Goal: Task Accomplishment & Management: Manage account settings

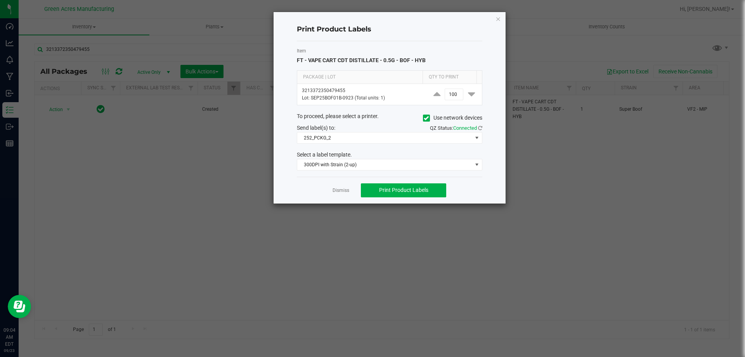
click at [377, 48] on label "Item" at bounding box center [390, 50] width 186 height 7
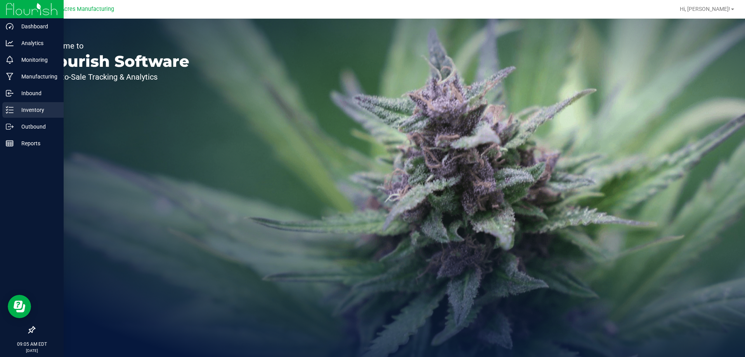
click at [3, 107] on div "Inventory" at bounding box center [32, 110] width 61 height 16
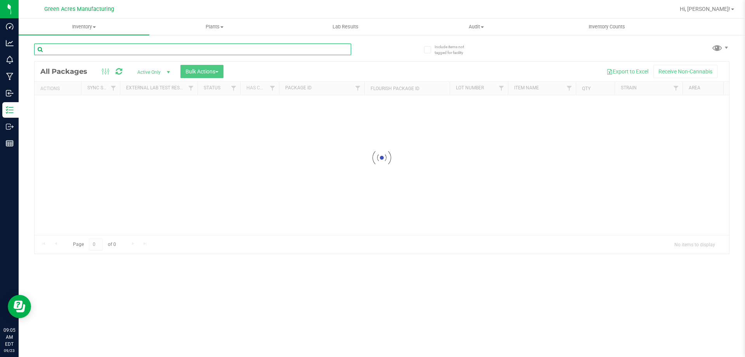
click at [137, 48] on input "text" at bounding box center [192, 49] width 317 height 12
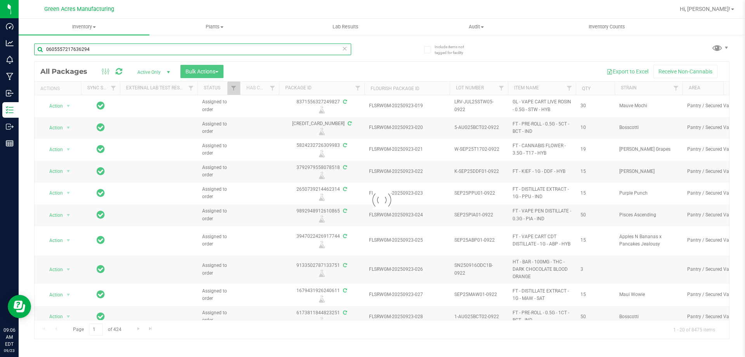
type input "0605557217636294"
click at [346, 61] on div "Loading... All Packages Active Only Active Only Lab Samples Locked All External…" at bounding box center [382, 200] width 696 height 278
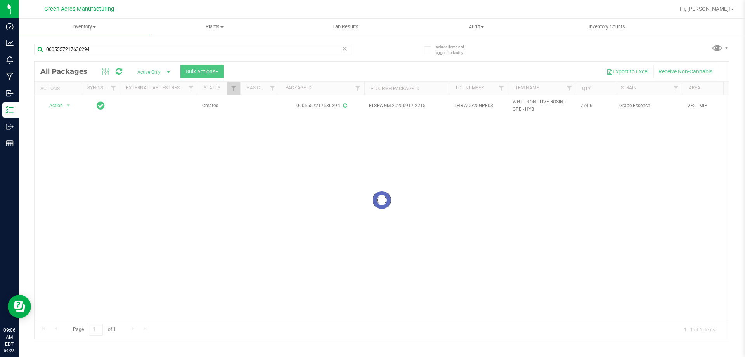
click at [266, 257] on div at bounding box center [382, 200] width 695 height 277
click at [268, 192] on div at bounding box center [382, 200] width 695 height 277
click at [239, 186] on div "Action Action Adjust qty Create package Edit attributes Global inventory Locate…" at bounding box center [382, 207] width 695 height 225
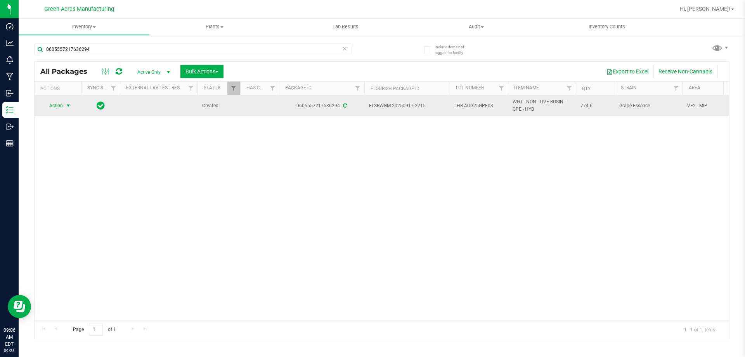
click at [63, 106] on span "Action" at bounding box center [52, 105] width 21 height 11
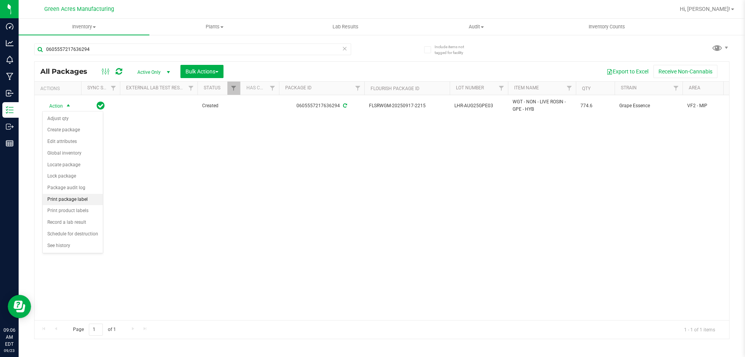
click at [87, 201] on li "Print package label" at bounding box center [73, 200] width 60 height 12
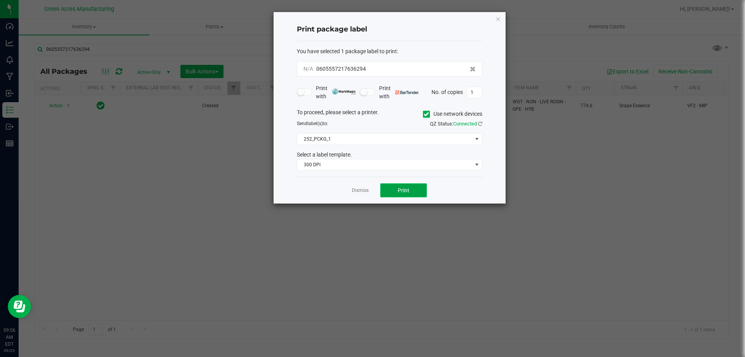
click at [393, 193] on button "Print" at bounding box center [403, 190] width 47 height 14
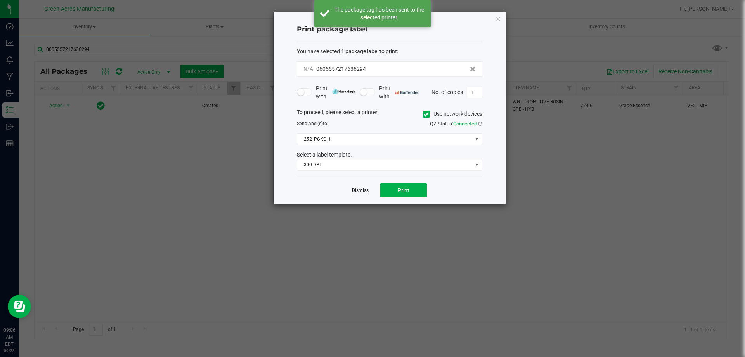
click at [363, 190] on link "Dismiss" at bounding box center [360, 190] width 17 height 7
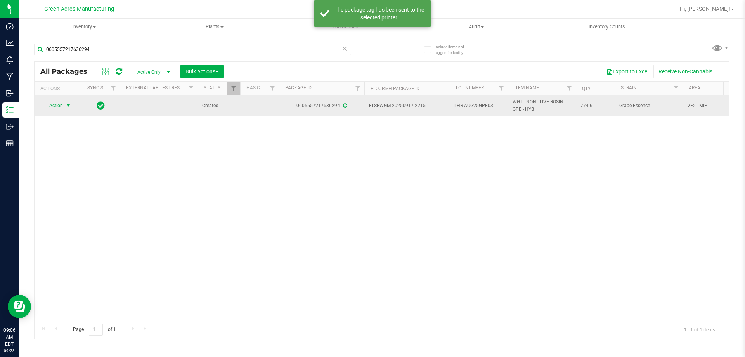
click at [493, 105] on span "LHR-AUG25GPE03" at bounding box center [479, 105] width 49 height 7
type input "LHR-AUG25GPE03-0923"
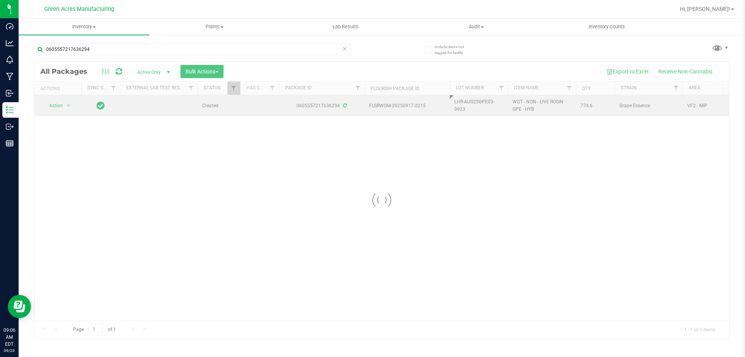
click at [537, 156] on div "Loading... All Packages Active Only Active Only Lab Samples Locked All External…" at bounding box center [382, 200] width 696 height 278
click at [64, 101] on span "select" at bounding box center [69, 105] width 10 height 11
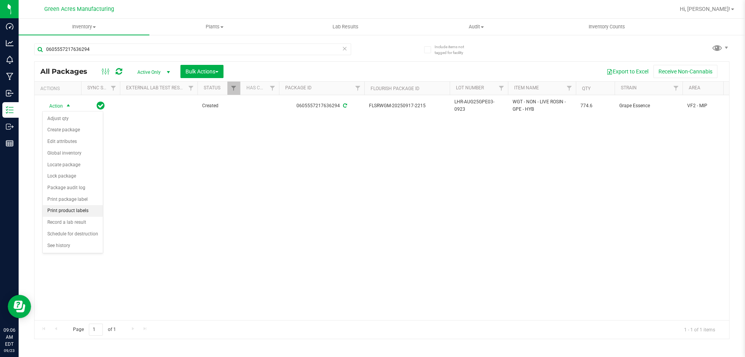
click at [71, 211] on li "Print product labels" at bounding box center [73, 211] width 60 height 12
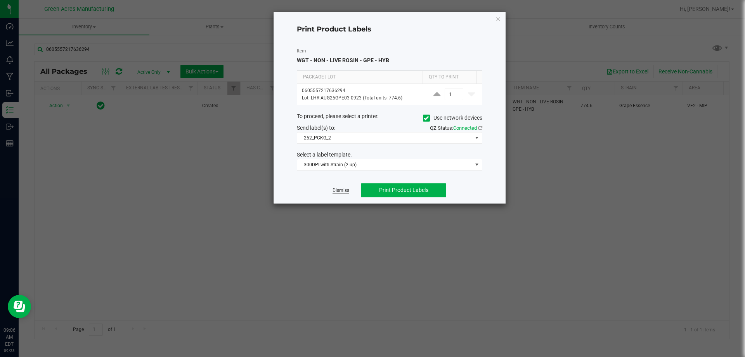
click at [336, 190] on link "Dismiss" at bounding box center [341, 190] width 17 height 7
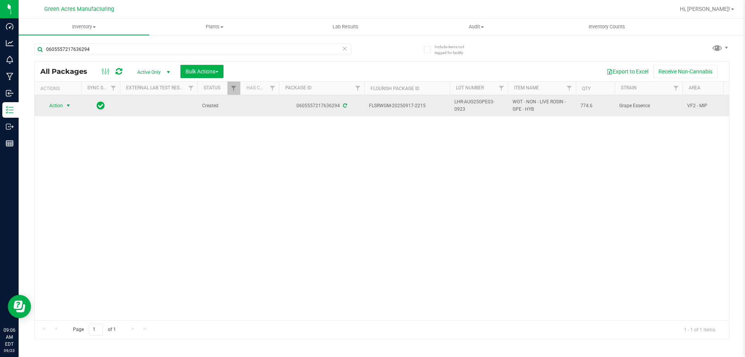
click at [43, 108] on span "Action" at bounding box center [52, 105] width 21 height 11
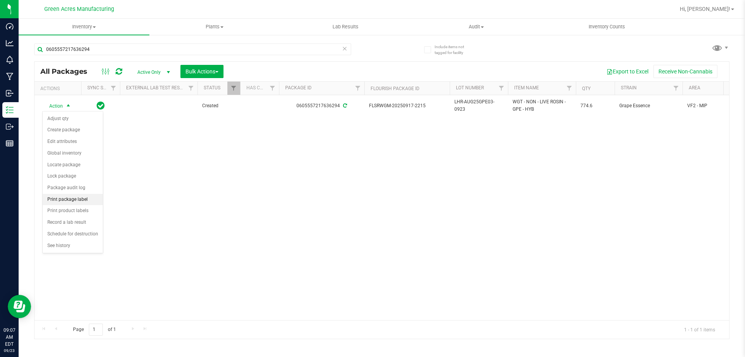
click at [84, 203] on li "Print package label" at bounding box center [73, 200] width 60 height 12
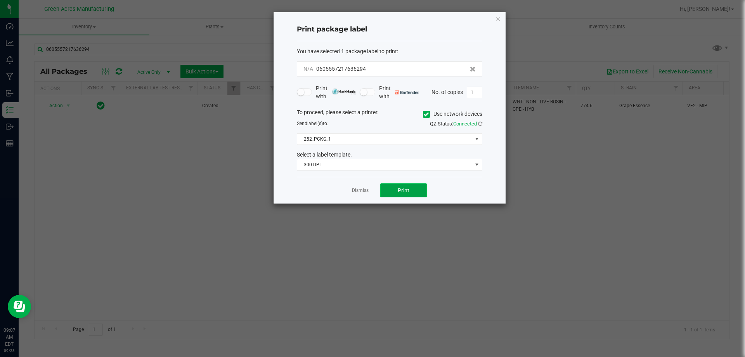
click at [405, 191] on span "Print" at bounding box center [404, 190] width 12 height 6
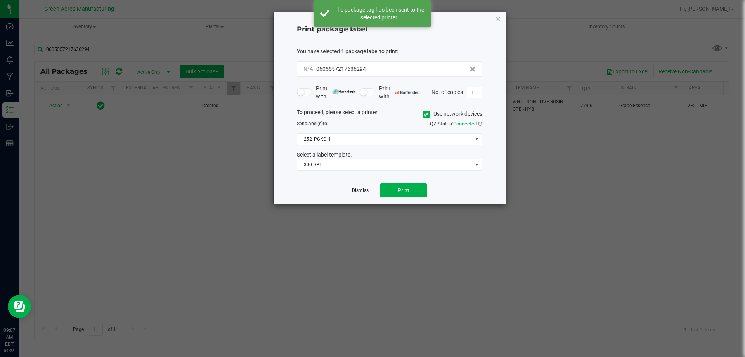
click at [359, 191] on link "Dismiss" at bounding box center [360, 190] width 17 height 7
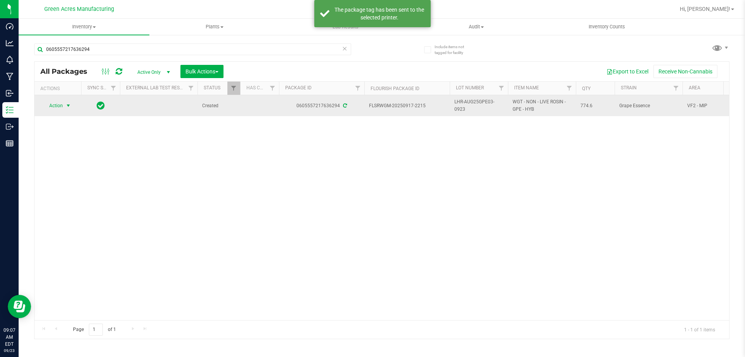
click at [62, 105] on span "Action" at bounding box center [52, 105] width 21 height 11
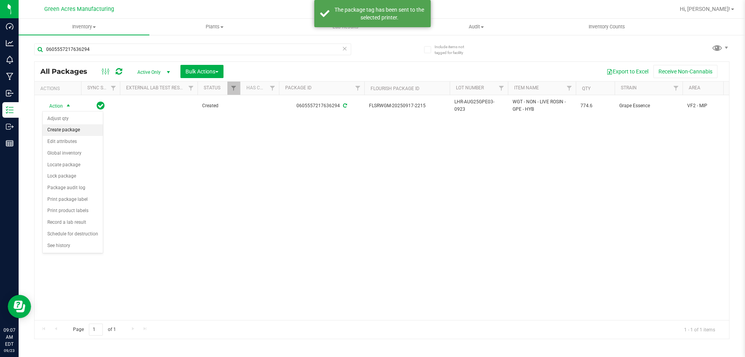
click at [74, 132] on li "Create package" at bounding box center [73, 130] width 60 height 12
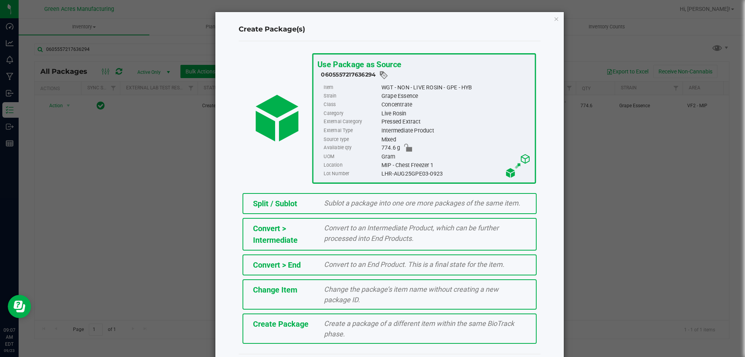
click at [324, 331] on span "Create a package of a different item within the same BioTrack phase." at bounding box center [419, 328] width 190 height 19
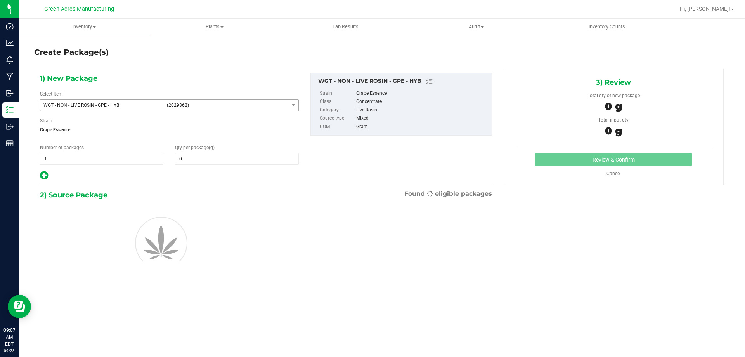
type input "0.0000"
click at [129, 106] on span "WGT - NON - LIVE ROSIN - GPE - HYB" at bounding box center [102, 104] width 119 height 5
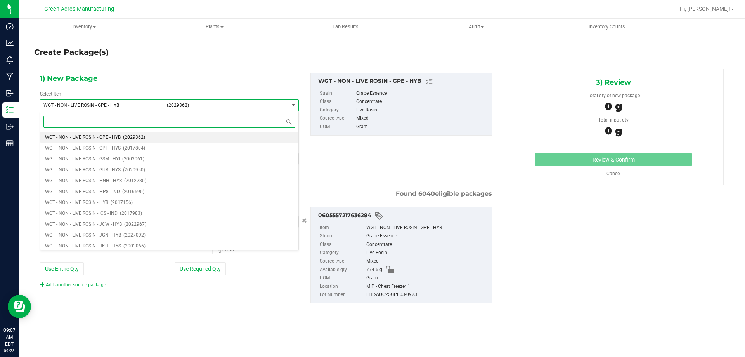
type input "0.0000 g"
type input "GPE"
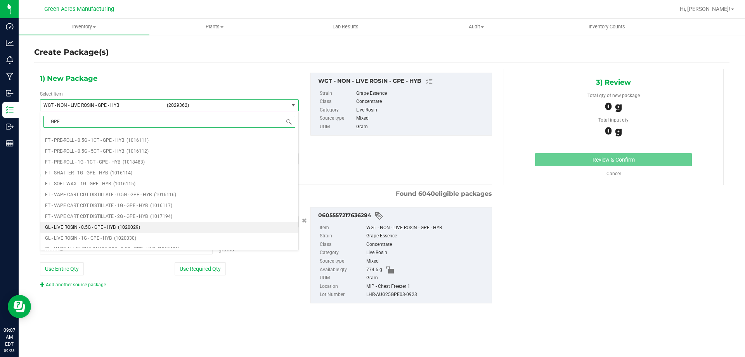
scroll to position [155, 0]
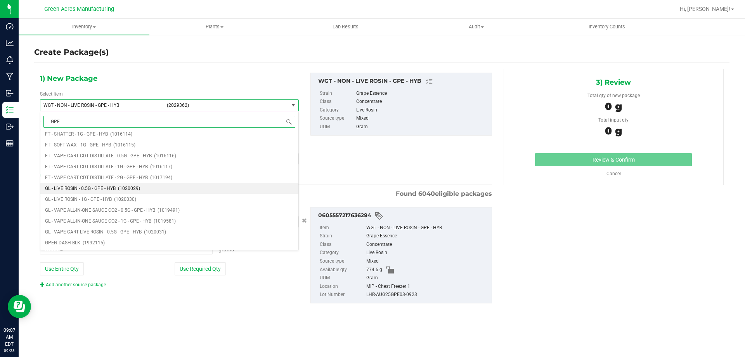
click at [124, 188] on span "(1020029)" at bounding box center [129, 188] width 22 height 5
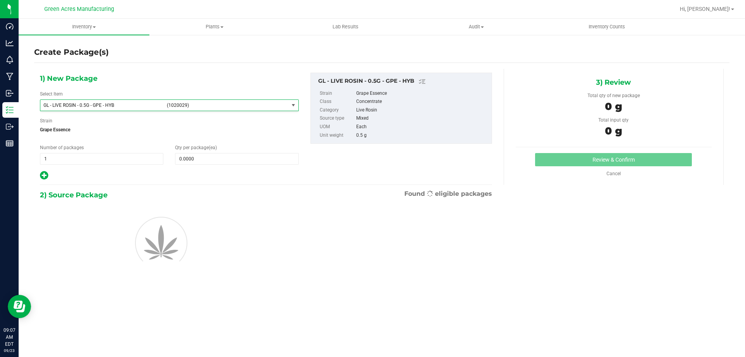
type input "0"
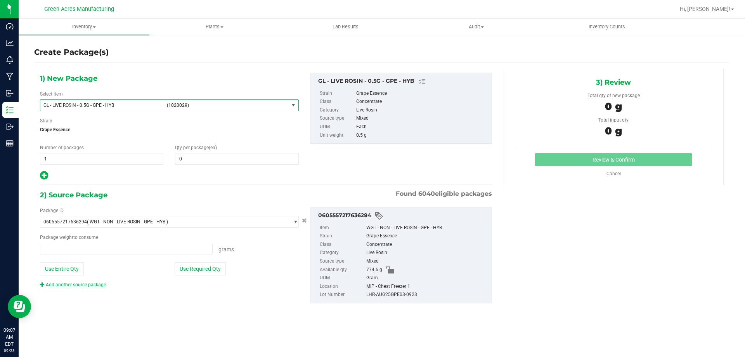
type input "0.0000 g"
click at [175, 100] on span "GL - LIVE ROSIN - 0.5G - GPE - HYB (1020029)" at bounding box center [164, 105] width 248 height 11
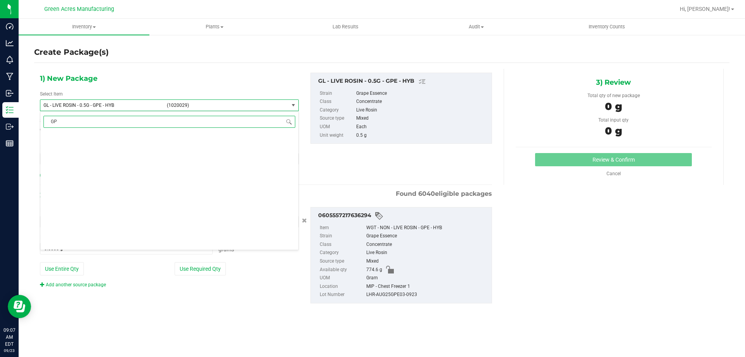
type input "GPE"
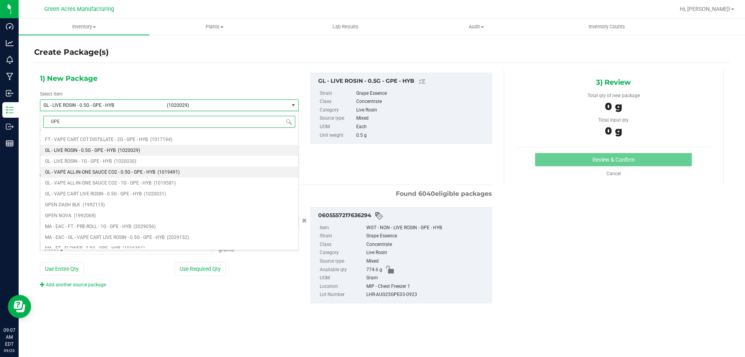
scroll to position [194, 0]
click at [123, 162] on span "(1020030)" at bounding box center [125, 160] width 22 height 5
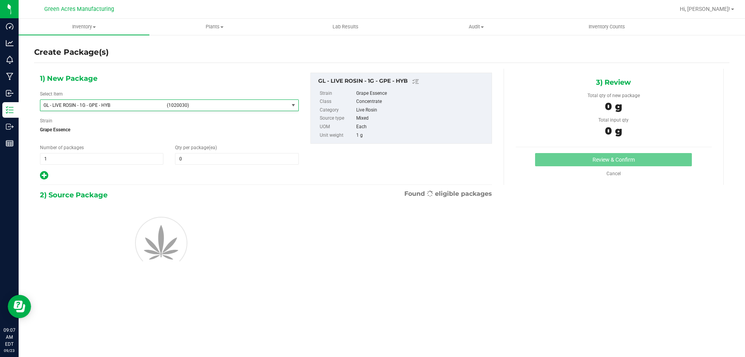
type input "0"
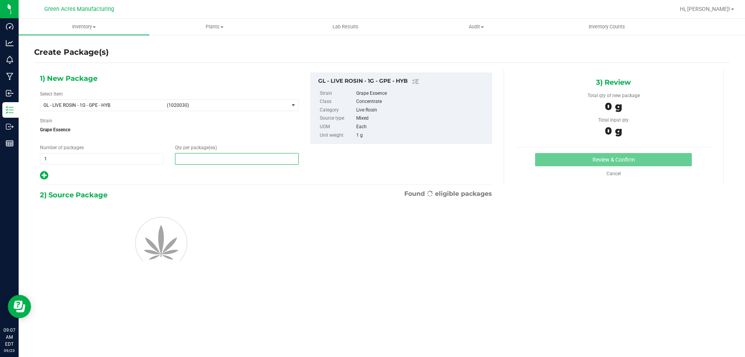
click at [211, 159] on span at bounding box center [236, 159] width 123 height 12
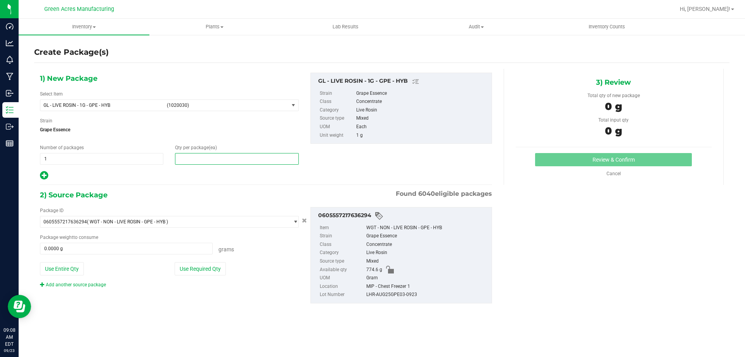
type input "1"
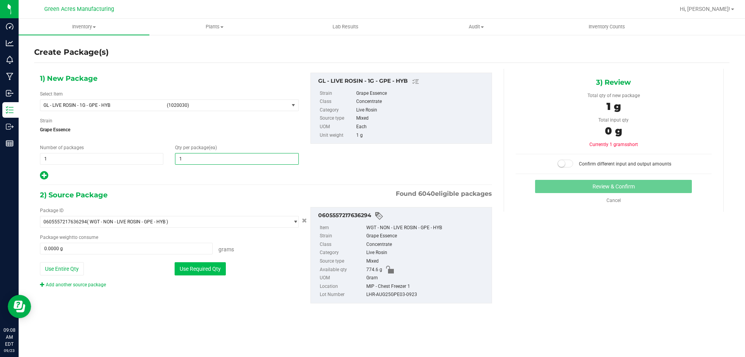
type input "1"
click at [194, 269] on button "Use Required Qty" at bounding box center [200, 268] width 51 height 13
type input "1.0000 g"
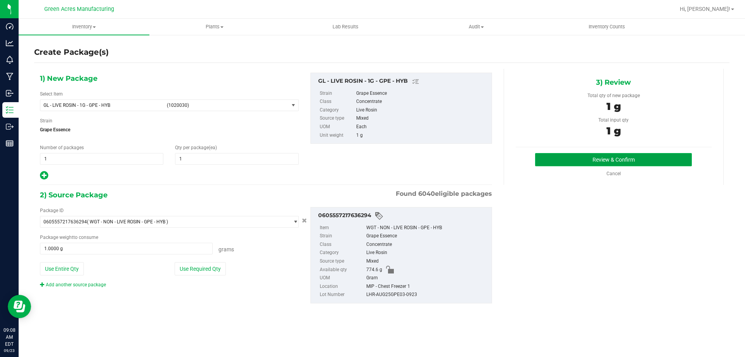
click at [594, 154] on button "Review & Confirm" at bounding box center [613, 159] width 157 height 13
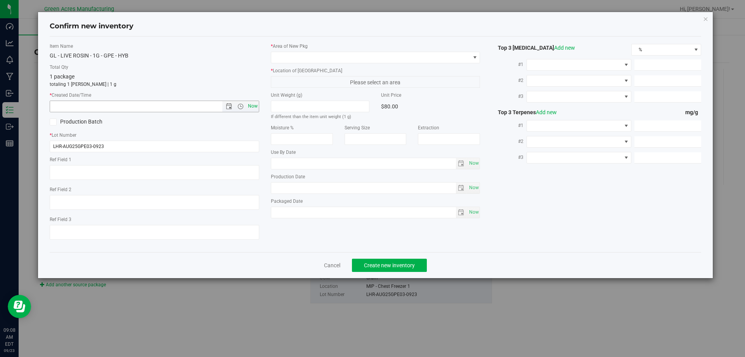
click at [256, 107] on span "Now" at bounding box center [252, 106] width 13 height 11
type input "9/23/2025 9:08 AM"
click at [288, 56] on span at bounding box center [370, 57] width 199 height 11
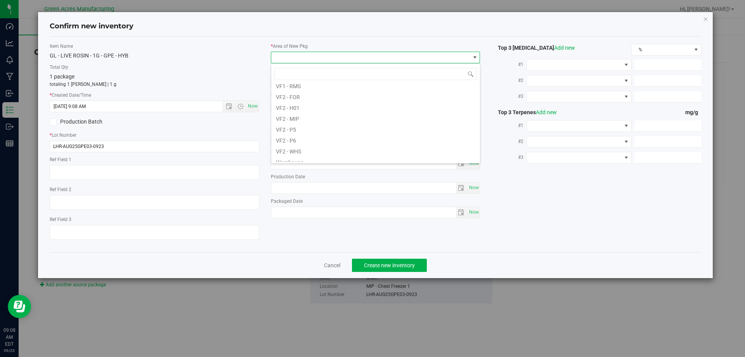
scroll to position [388, 0]
click at [306, 114] on li "VF2 - MIP" at bounding box center [375, 114] width 209 height 11
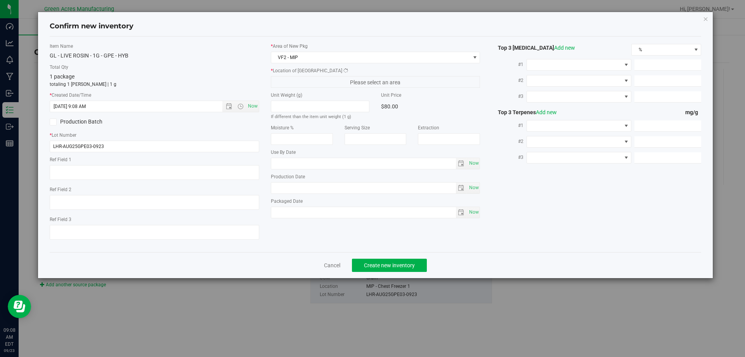
click at [317, 75] on div "* Location of New Pkg Please select an area" at bounding box center [376, 77] width 210 height 21
click at [321, 82] on span "MIP - Cannabis Waste" at bounding box center [370, 81] width 199 height 11
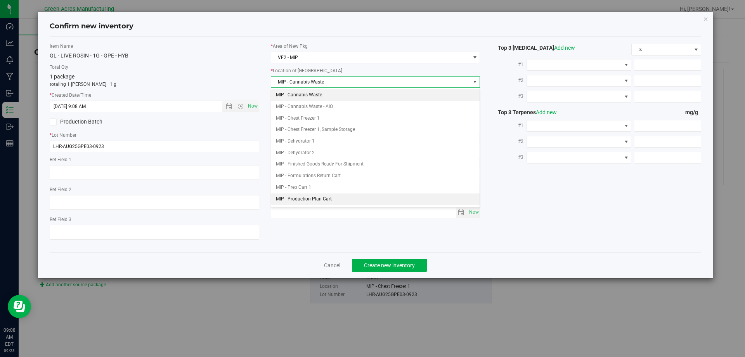
click at [318, 202] on li "MIP - Production Plan Cart" at bounding box center [375, 199] width 209 height 12
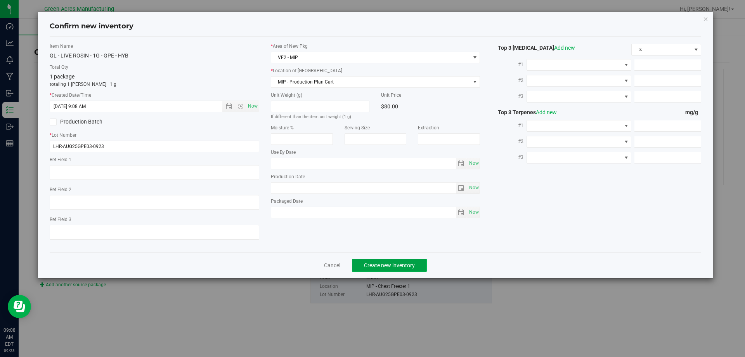
click at [401, 262] on span "Create new inventory" at bounding box center [389, 265] width 51 height 6
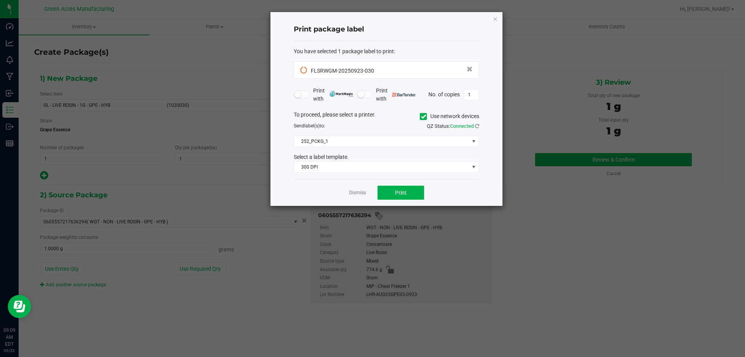
drag, startPoint x: 395, startPoint y: 112, endPoint x: 377, endPoint y: 130, distance: 25.8
click at [396, 112] on div "To proceed, please select a printer. Use network devices" at bounding box center [386, 117] width 197 height 12
click at [410, 193] on button "Print" at bounding box center [401, 193] width 47 height 14
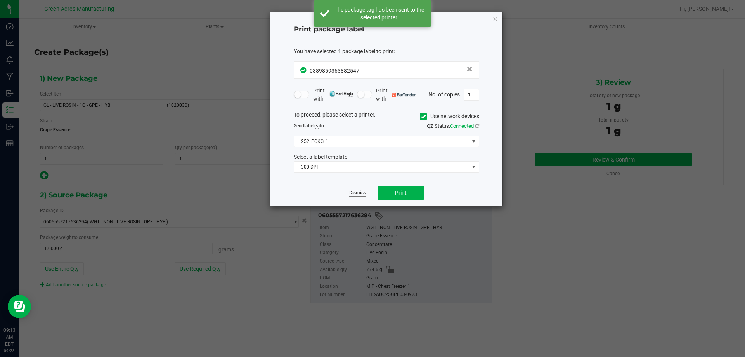
click at [349, 190] on link "Dismiss" at bounding box center [357, 192] width 17 height 7
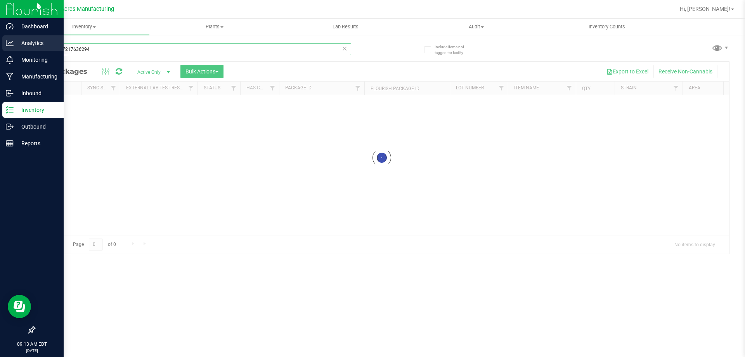
drag, startPoint x: 115, startPoint y: 52, endPoint x: 0, endPoint y: 51, distance: 115.3
click at [0, 51] on div "Dashboard Analytics Monitoring Manufacturing Inbound Inventory Outbound Reports…" at bounding box center [372, 178] width 745 height 357
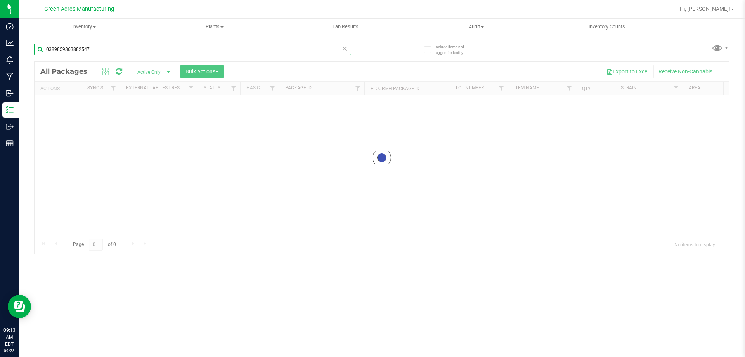
type input "0389859363882547"
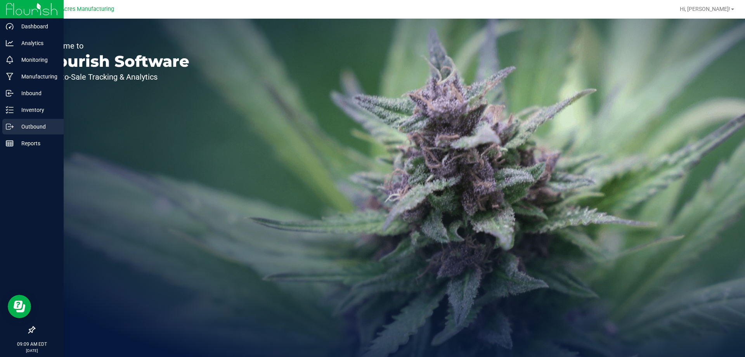
click at [4, 119] on div "Outbound" at bounding box center [32, 127] width 61 height 16
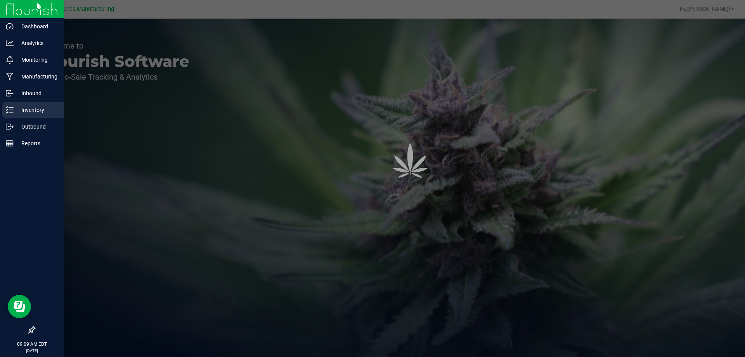
click at [11, 110] on line at bounding box center [11, 110] width 4 height 0
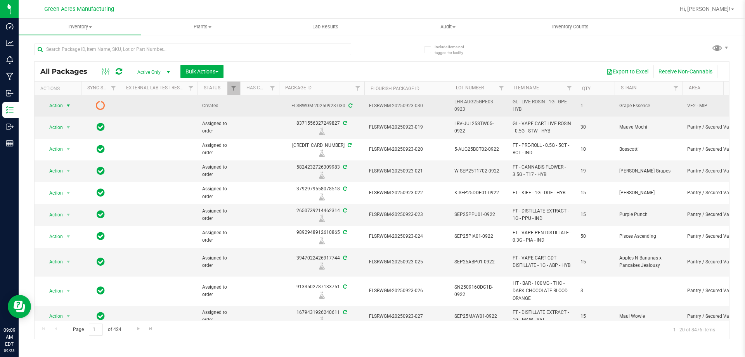
click at [51, 106] on span "Action" at bounding box center [52, 105] width 21 height 11
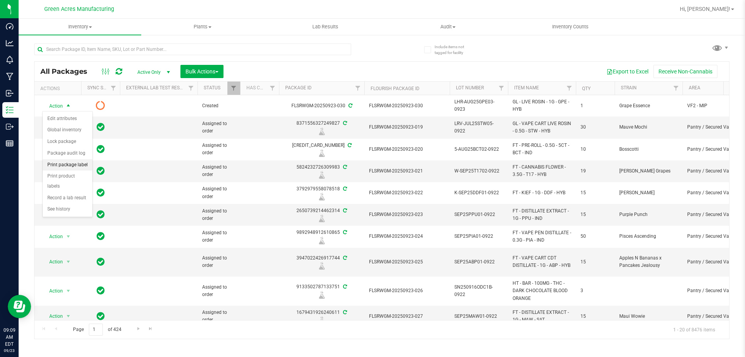
click at [61, 165] on li "Print package label" at bounding box center [68, 165] width 50 height 12
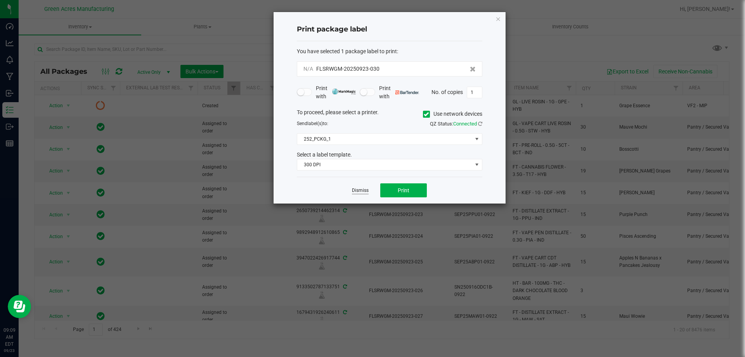
click at [352, 191] on link "Dismiss" at bounding box center [360, 190] width 17 height 7
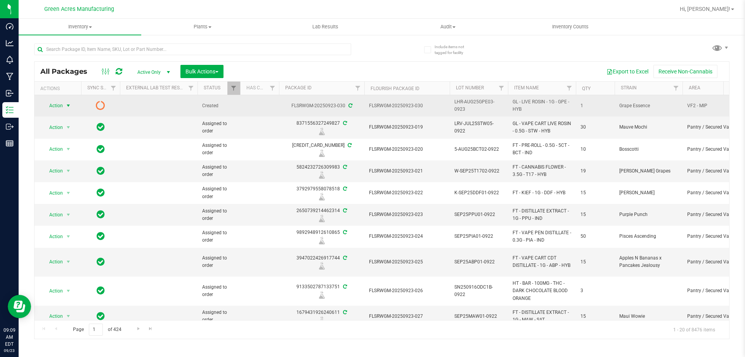
click at [61, 110] on span "Action" at bounding box center [52, 105] width 21 height 11
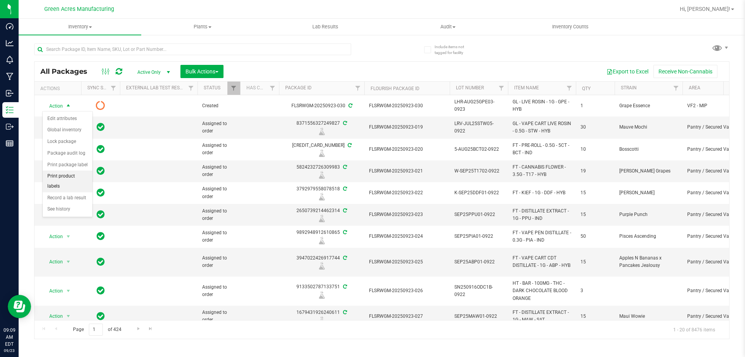
click at [77, 173] on li "Print product labels" at bounding box center [68, 180] width 50 height 21
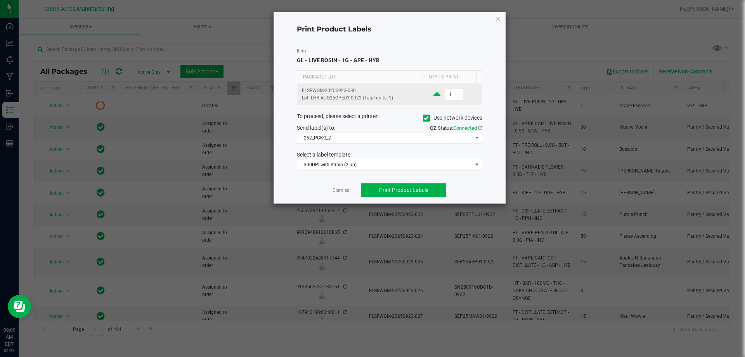
click at [434, 92] on icon at bounding box center [437, 94] width 7 height 10
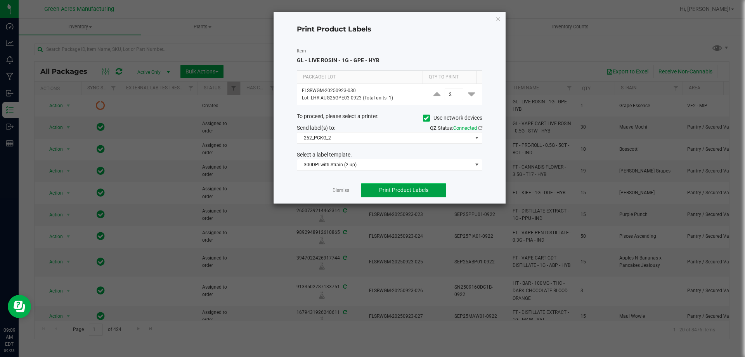
click at [418, 189] on span "Print Product Labels" at bounding box center [403, 190] width 49 height 6
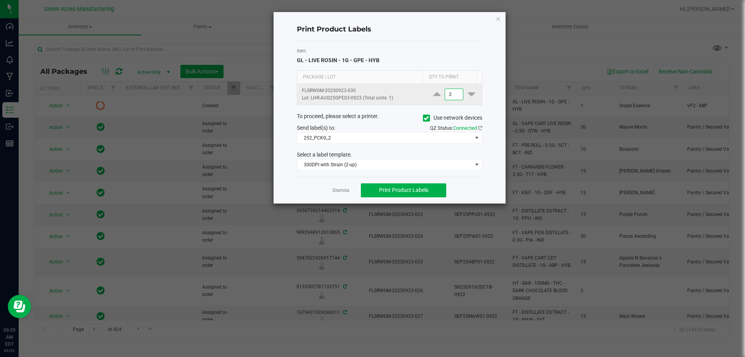
click at [457, 94] on input "2" at bounding box center [454, 94] width 18 height 11
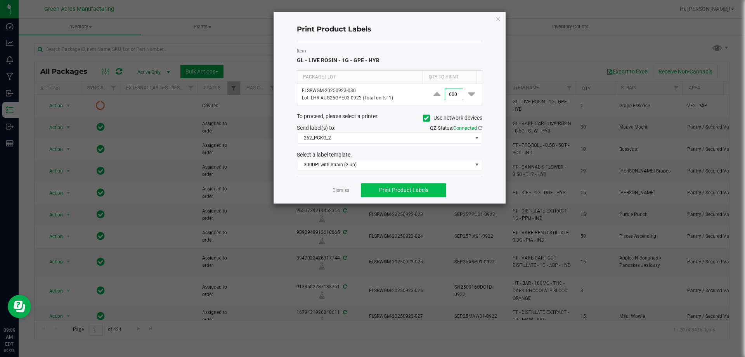
type input "600"
click at [420, 192] on span "Print Product Labels" at bounding box center [403, 190] width 49 height 6
click at [397, 40] on div "Print Product Labels" at bounding box center [390, 29] width 186 height 23
click at [498, 19] on icon "button" at bounding box center [498, 18] width 5 height 9
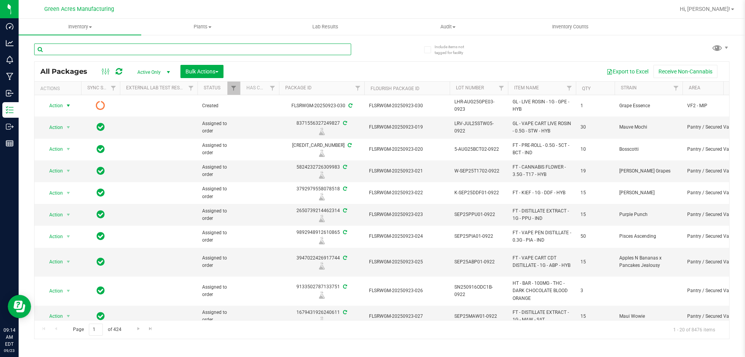
click at [319, 47] on input "text" at bounding box center [192, 49] width 317 height 12
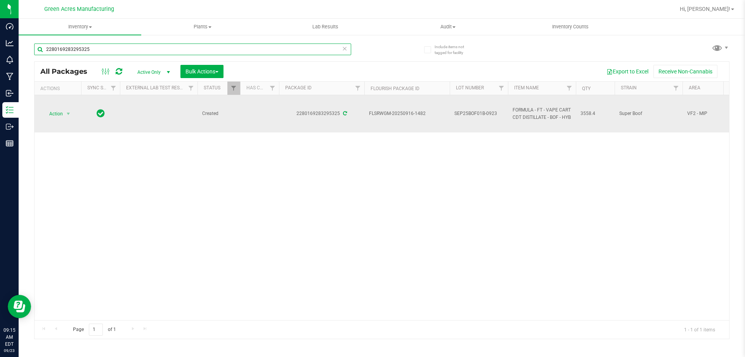
type input "2280169283295325"
click at [65, 112] on span "select" at bounding box center [69, 113] width 10 height 11
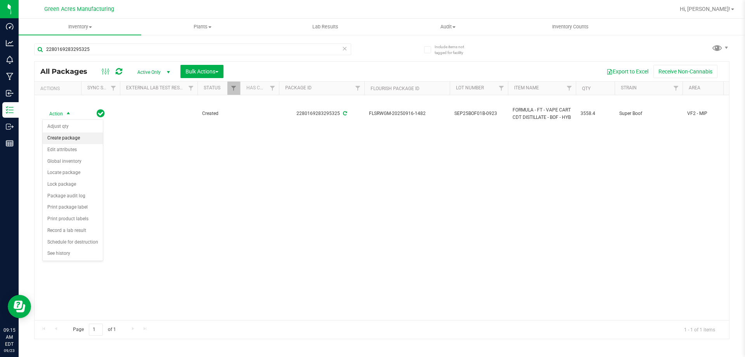
click at [57, 137] on li "Create package" at bounding box center [73, 138] width 60 height 12
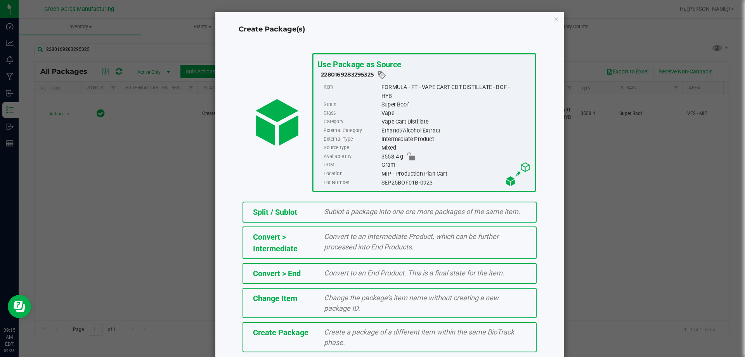
click at [327, 350] on div "Create Package Create a package of a different item within the same BioTrack ph…" at bounding box center [390, 337] width 294 height 30
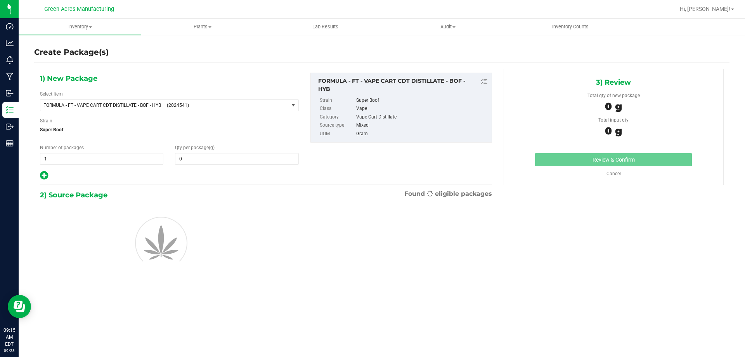
type input "0.0000"
click at [118, 110] on span "FORMULA - FT - VAPE CART CDT DISTILLATE - BOF - HYB (2024541)" at bounding box center [164, 105] width 248 height 11
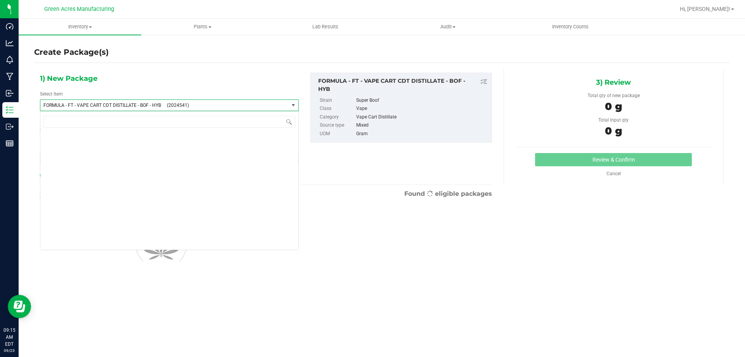
scroll to position [14284, 0]
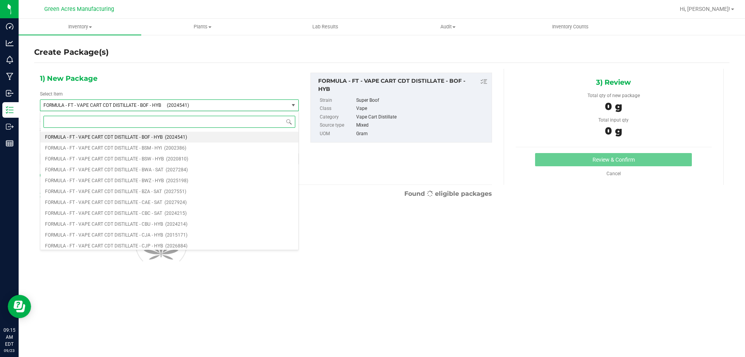
type input "B"
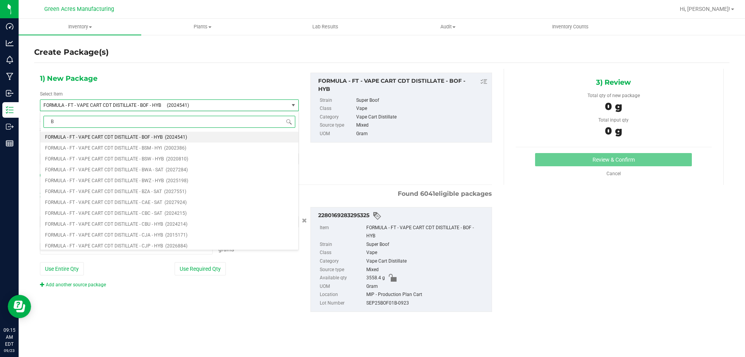
type input "0.0000 g"
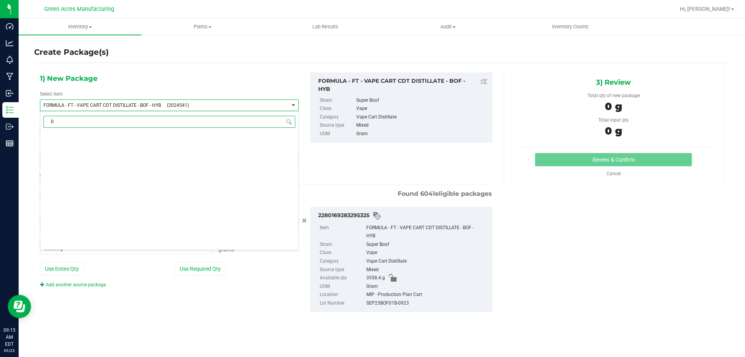
scroll to position [0, 0]
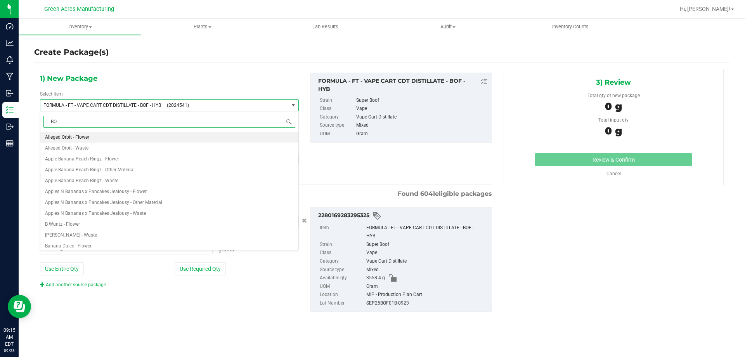
type input "BOF"
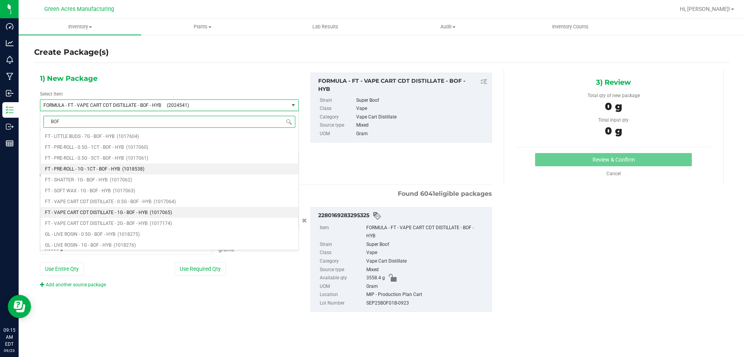
scroll to position [116, 0]
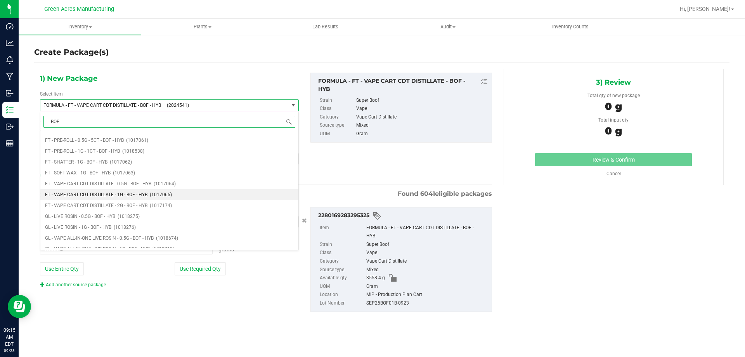
click at [172, 195] on li "FT - VAPE CART CDT DISTILLATE - 1G - BOF - HYB (1017065)" at bounding box center [169, 194] width 258 height 11
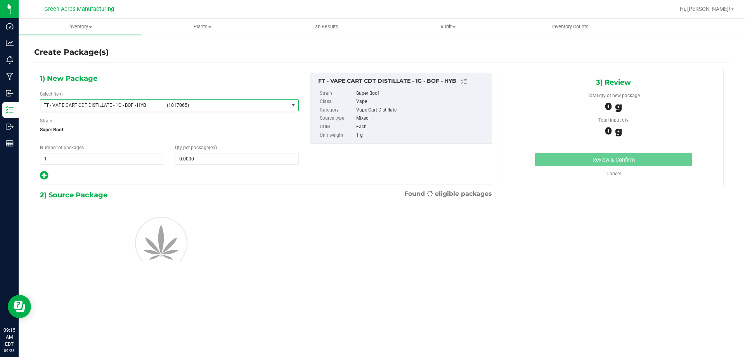
type input "0"
click at [197, 155] on span at bounding box center [236, 159] width 123 height 12
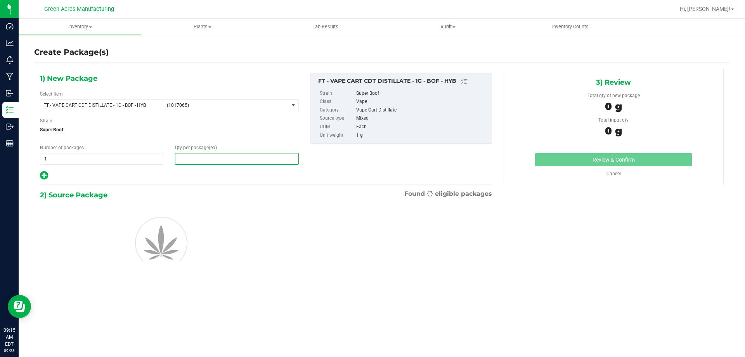
type input "1"
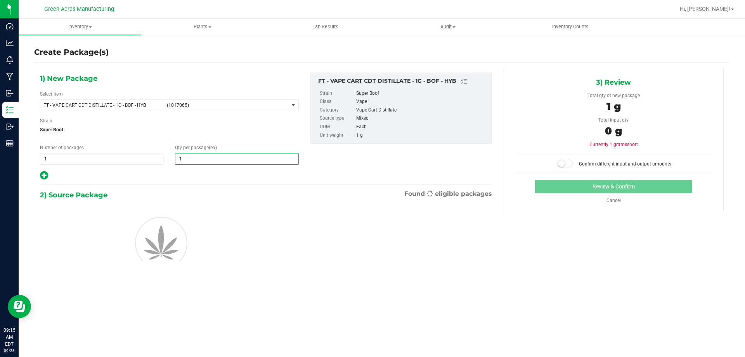
type input "1"
click at [215, 186] on div "1) New Package Select Item FT - VAPE CART CDT DISTILLATE - 1G - BOF - HYB (1017…" at bounding box center [266, 181] width 464 height 224
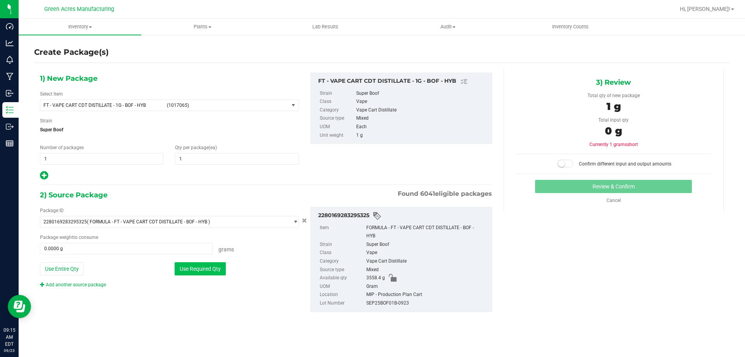
click at [217, 271] on button "Use Required Qty" at bounding box center [200, 268] width 51 height 13
type input "1.0000 g"
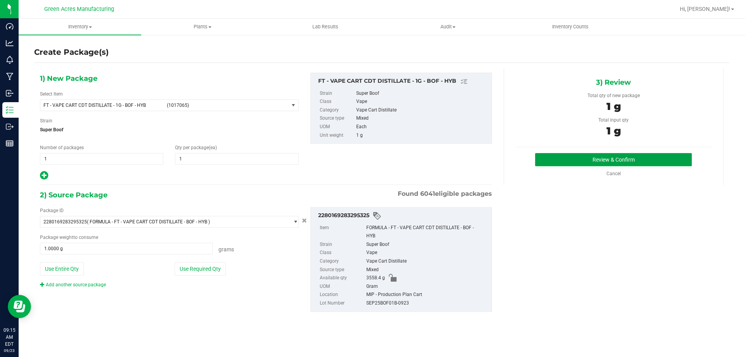
click at [599, 158] on button "Review & Confirm" at bounding box center [613, 159] width 157 height 13
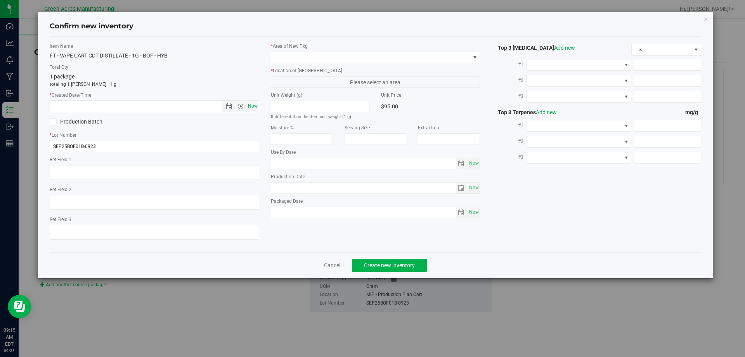
click at [252, 104] on span "Now" at bounding box center [252, 106] width 13 height 11
type input "9/23/2025 9:15 AM"
click at [289, 63] on div "* Area of New Pkg * Location of New Pkg Please select an area Unit Weight (g) I…" at bounding box center [375, 132] width 221 height 179
click at [292, 63] on span at bounding box center [370, 57] width 199 height 11
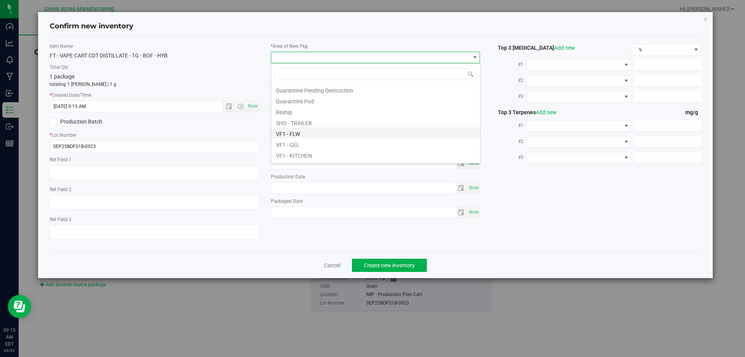
scroll to position [390, 0]
click at [293, 111] on li "VF2 - MIP" at bounding box center [375, 112] width 209 height 11
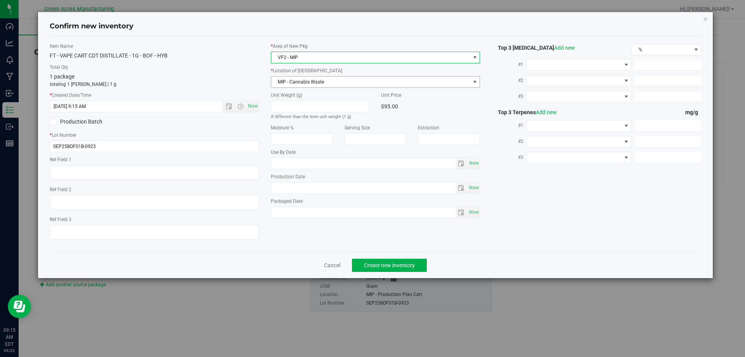
click at [303, 78] on span "MIP - Cannabis Waste" at bounding box center [370, 81] width 199 height 11
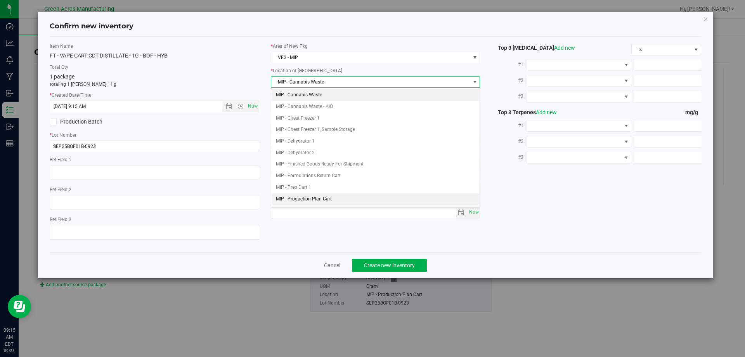
click at [318, 203] on li "MIP - Production Plan Cart" at bounding box center [375, 199] width 209 height 12
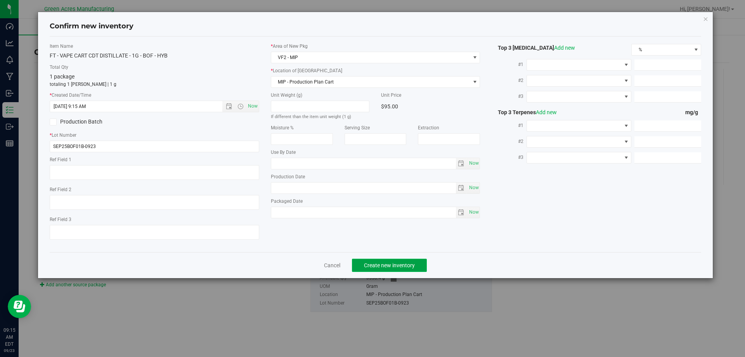
click at [381, 263] on span "Create new inventory" at bounding box center [389, 265] width 51 height 6
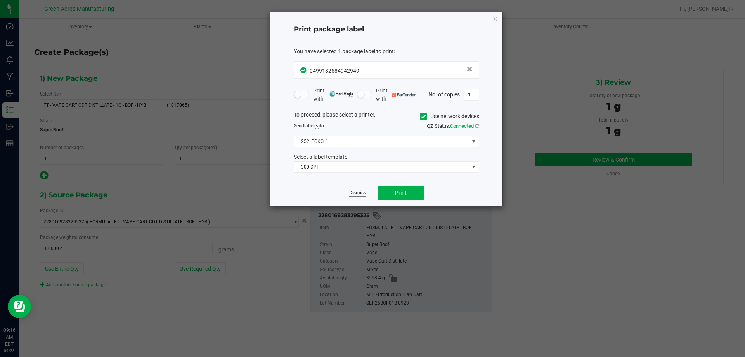
click at [351, 193] on link "Dismiss" at bounding box center [357, 192] width 17 height 7
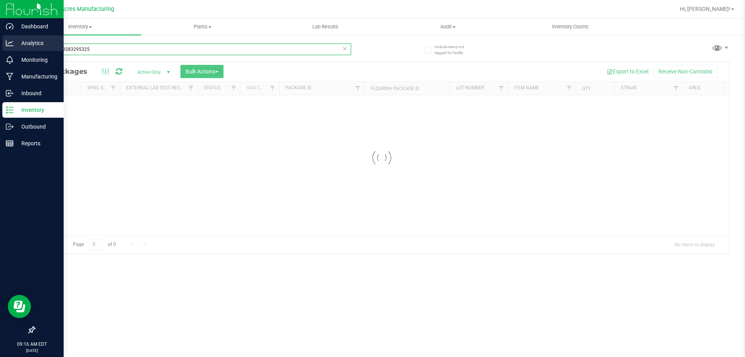
drag, startPoint x: 133, startPoint y: 47, endPoint x: 1, endPoint y: 43, distance: 132.0
click at [0, 43] on div "Dashboard Analytics Monitoring Manufacturing Inbound Inventory Outbound Reports…" at bounding box center [372, 178] width 745 height 357
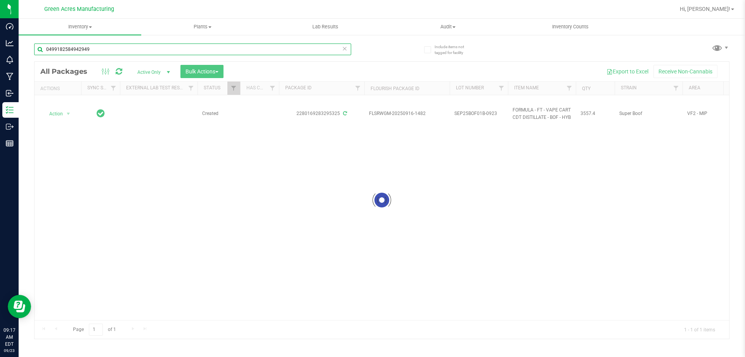
type input "0499182584942949"
click at [584, 263] on div at bounding box center [382, 200] width 695 height 277
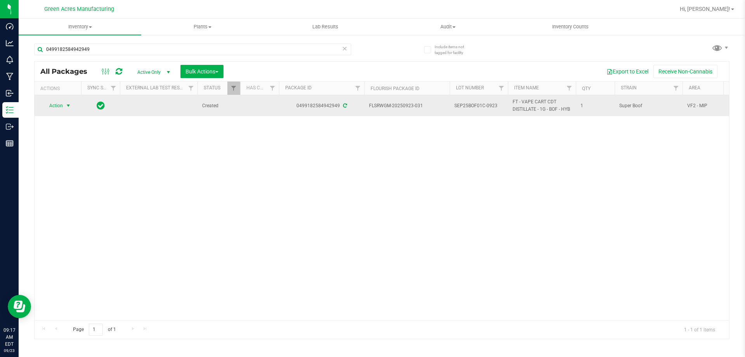
click at [56, 100] on span "Action" at bounding box center [52, 105] width 21 height 11
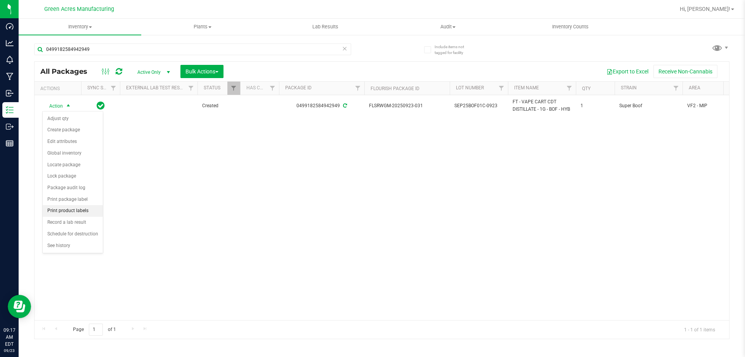
click at [75, 214] on li "Print product labels" at bounding box center [73, 211] width 60 height 12
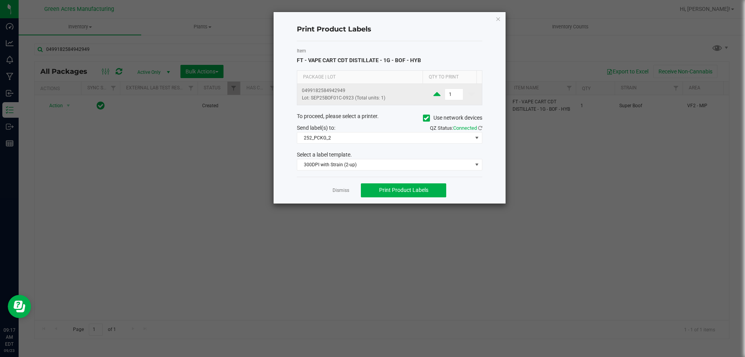
click at [436, 94] on icon at bounding box center [437, 94] width 7 height 10
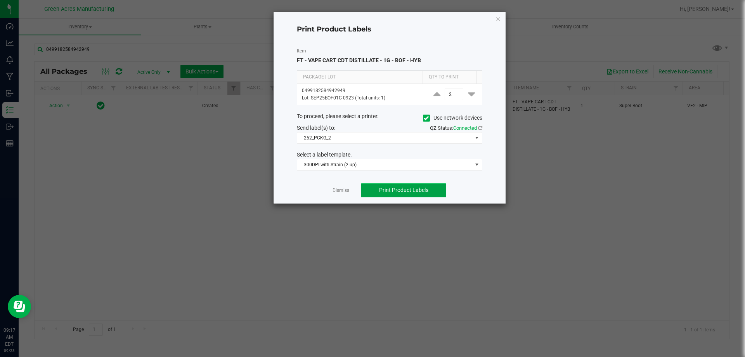
click at [415, 196] on button "Print Product Labels" at bounding box center [403, 190] width 85 height 14
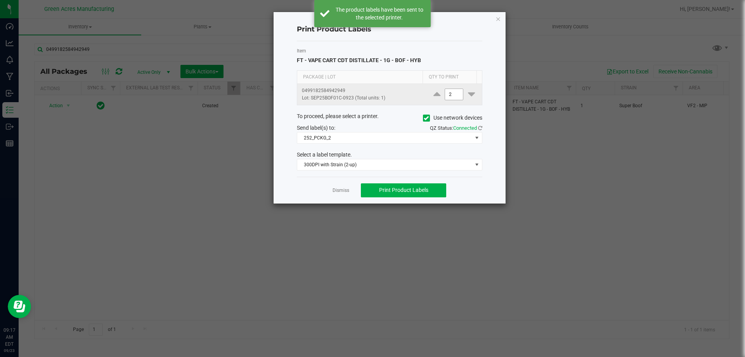
click at [448, 97] on input "2" at bounding box center [454, 94] width 18 height 11
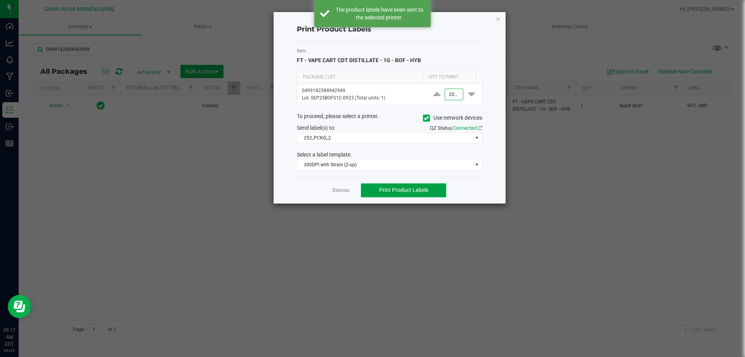
type input "2,000"
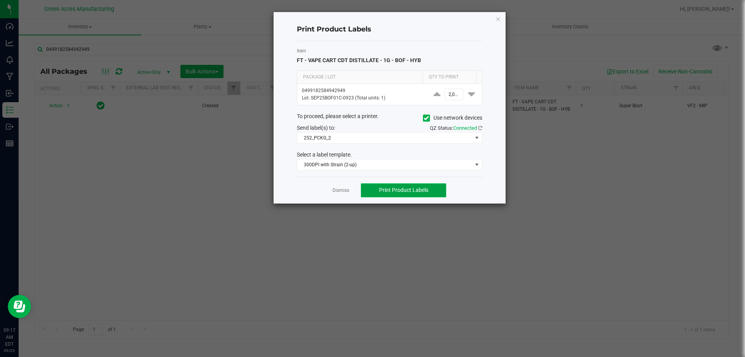
click at [431, 187] on button "Print Product Labels" at bounding box center [403, 190] width 85 height 14
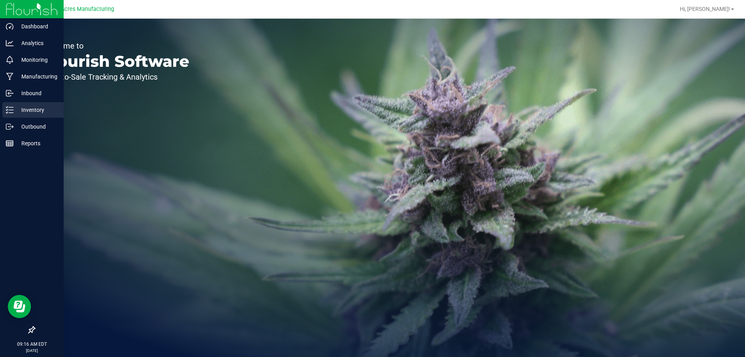
click at [14, 111] on p "Inventory" at bounding box center [37, 109] width 47 height 9
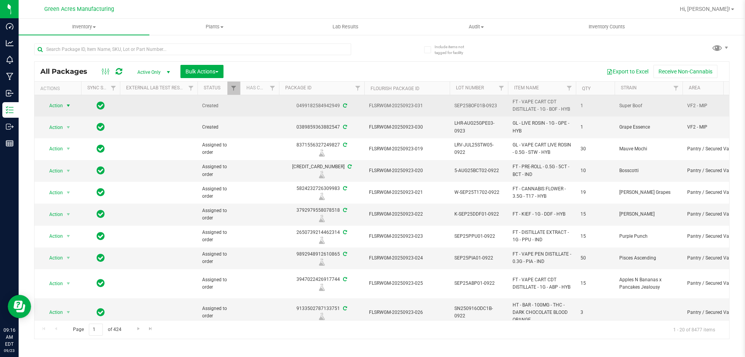
click at [64, 106] on span "select" at bounding box center [69, 105] width 10 height 11
click at [485, 104] on span "SEP25BOF01B-0923" at bounding box center [479, 105] width 49 height 7
click at [483, 104] on input "SEP25BOF01B-0923" at bounding box center [478, 106] width 56 height 12
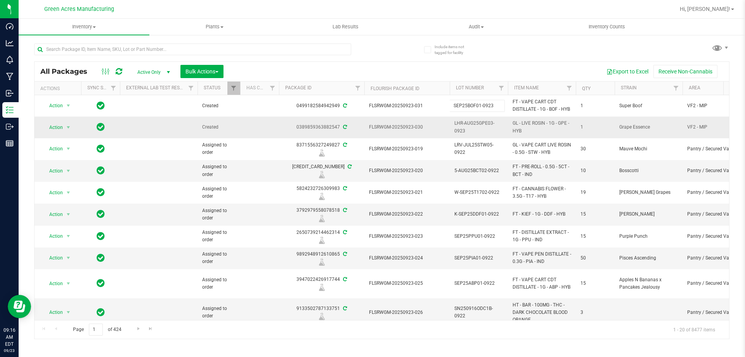
type input "SEP25BOF01C-0923"
click at [559, 76] on div "All Packages Active Only Active Only Lab Samples Locked All External Internal B…" at bounding box center [382, 200] width 696 height 278
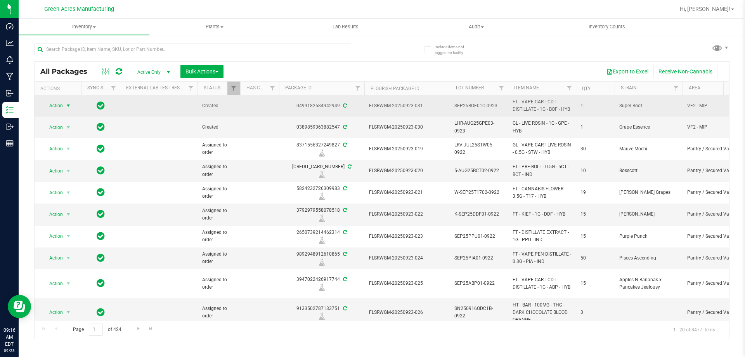
click at [64, 108] on span "select" at bounding box center [69, 105] width 10 height 11
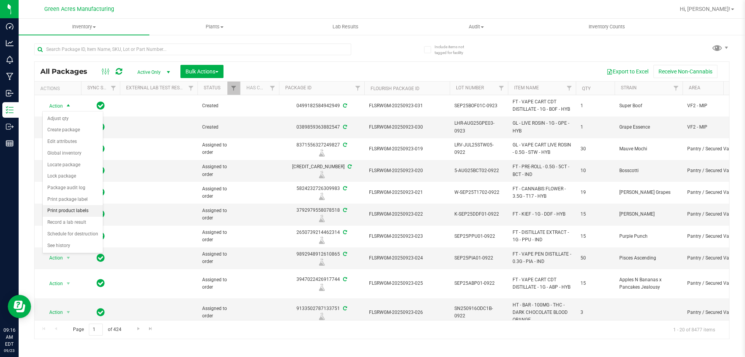
click at [80, 209] on li "Print product labels" at bounding box center [73, 211] width 60 height 12
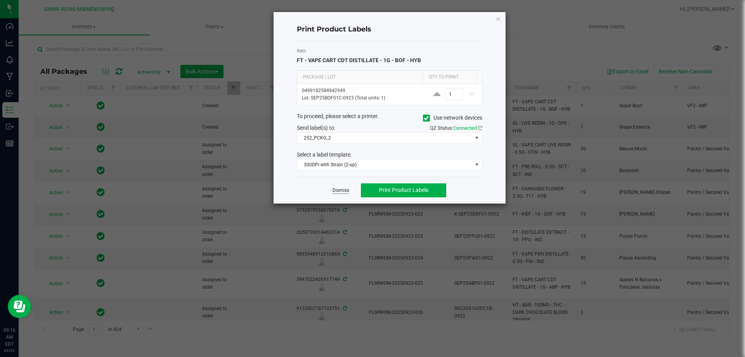
click at [340, 189] on link "Dismiss" at bounding box center [341, 190] width 17 height 7
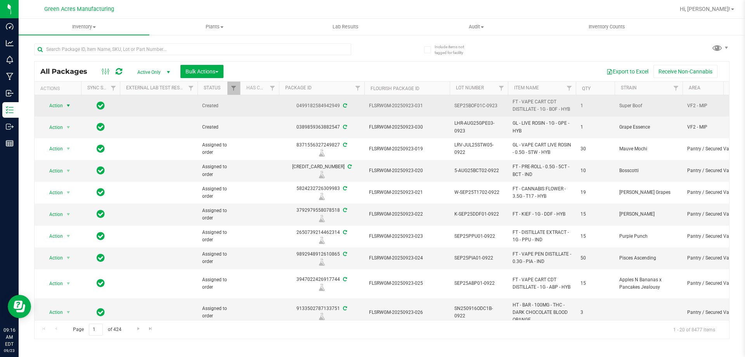
click at [72, 107] on span "select" at bounding box center [69, 105] width 10 height 11
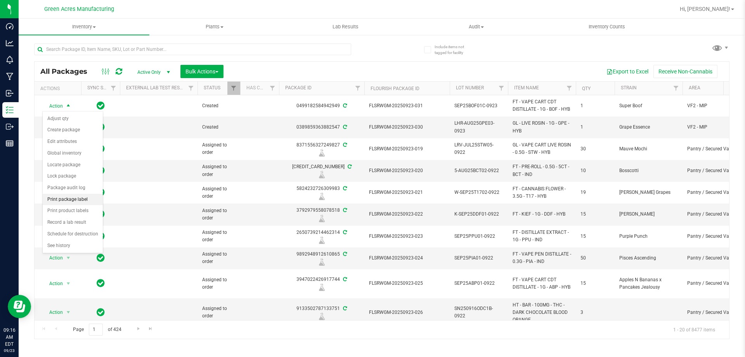
click at [81, 200] on li "Print package label" at bounding box center [73, 200] width 60 height 12
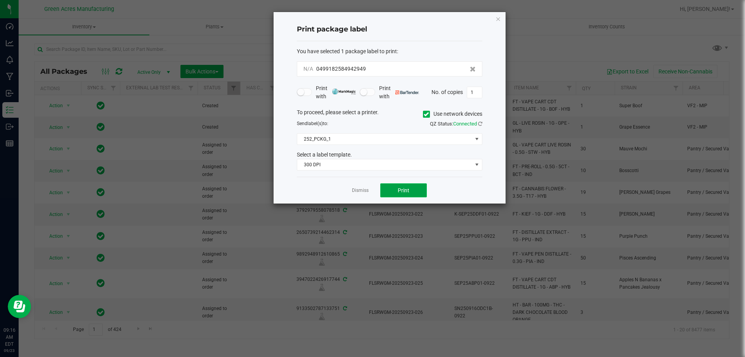
click at [402, 191] on span "Print" at bounding box center [404, 190] width 12 height 6
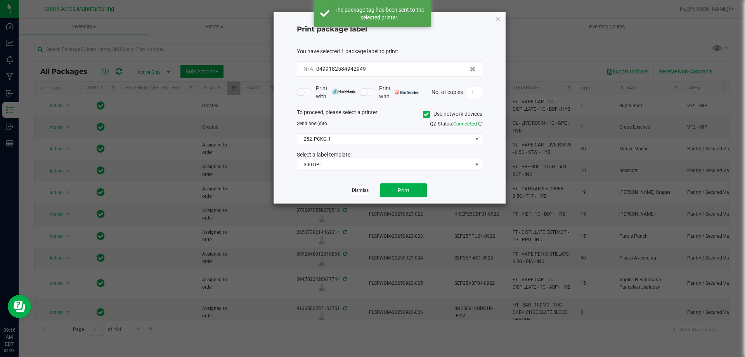
click at [356, 192] on link "Dismiss" at bounding box center [360, 190] width 17 height 7
